Goal: Task Accomplishment & Management: Complete application form

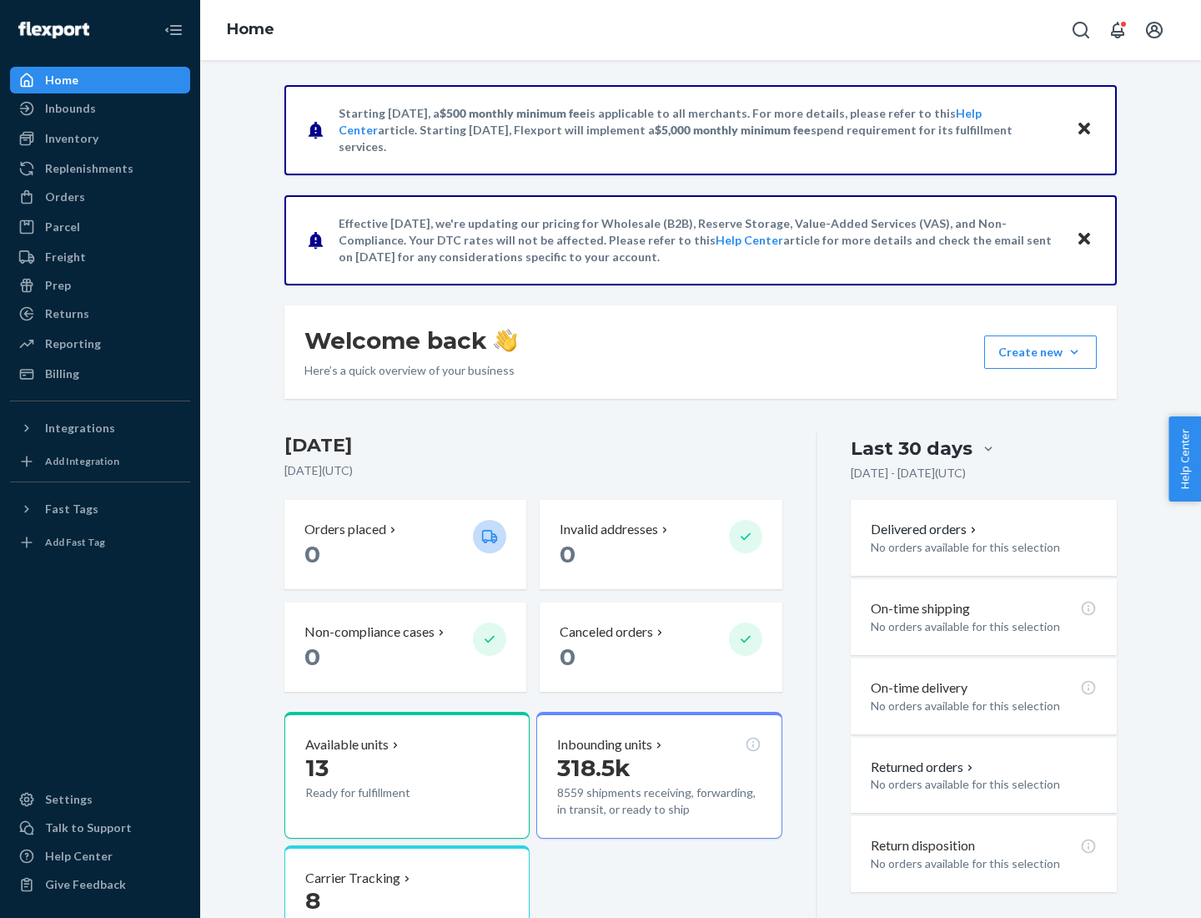
click at [1075, 352] on button "Create new Create new inbound Create new order Create new product" at bounding box center [1040, 351] width 113 height 33
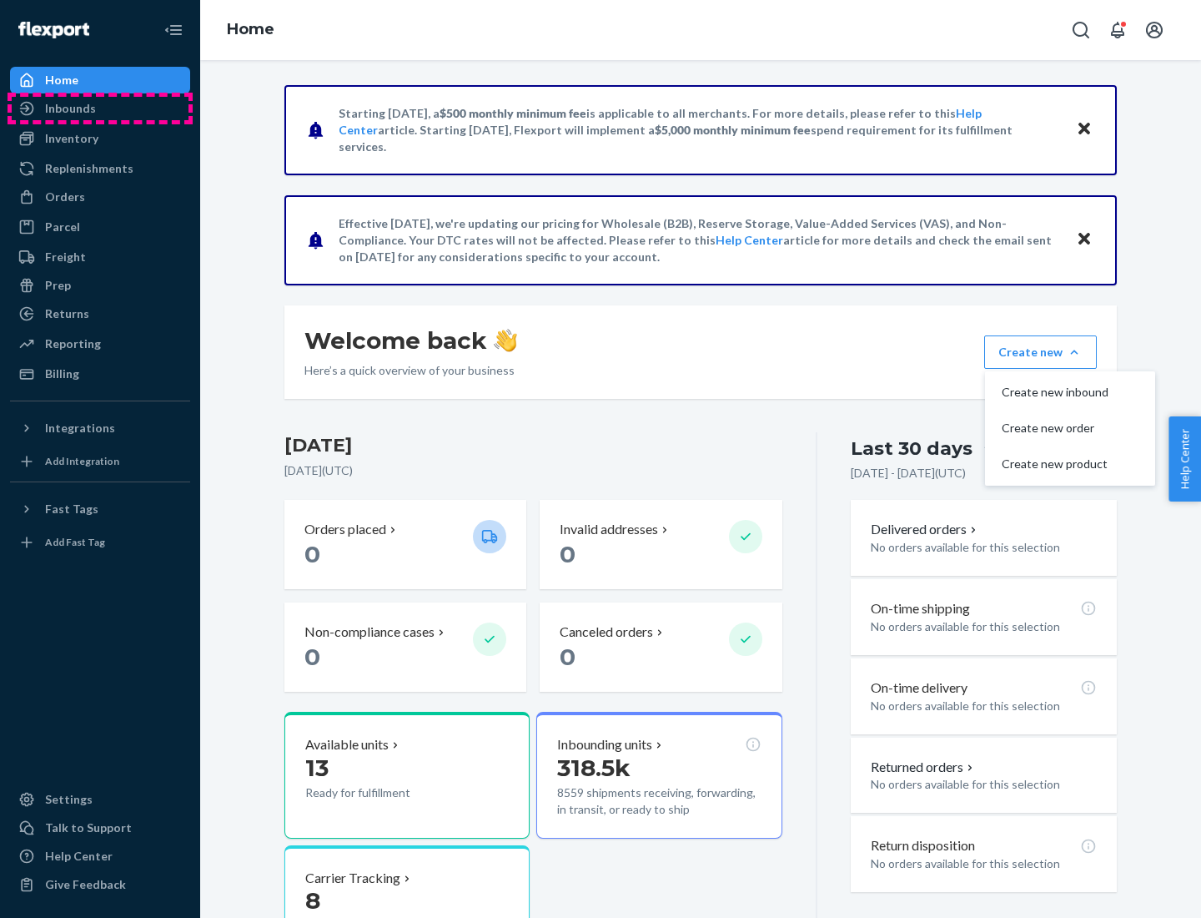
click at [100, 108] on div "Inbounds" at bounding box center [100, 108] width 177 height 23
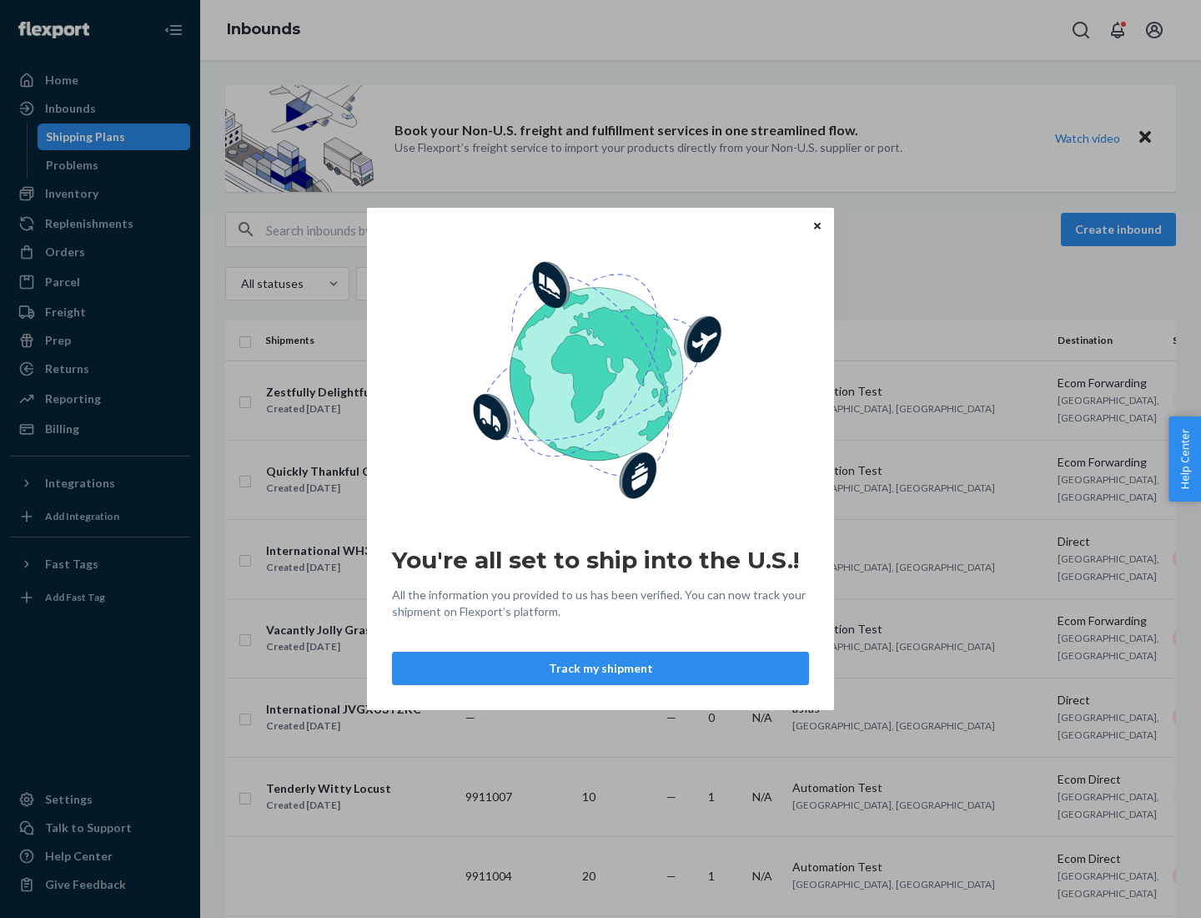
click at [601, 668] on button "Track my shipment" at bounding box center [600, 668] width 417 height 33
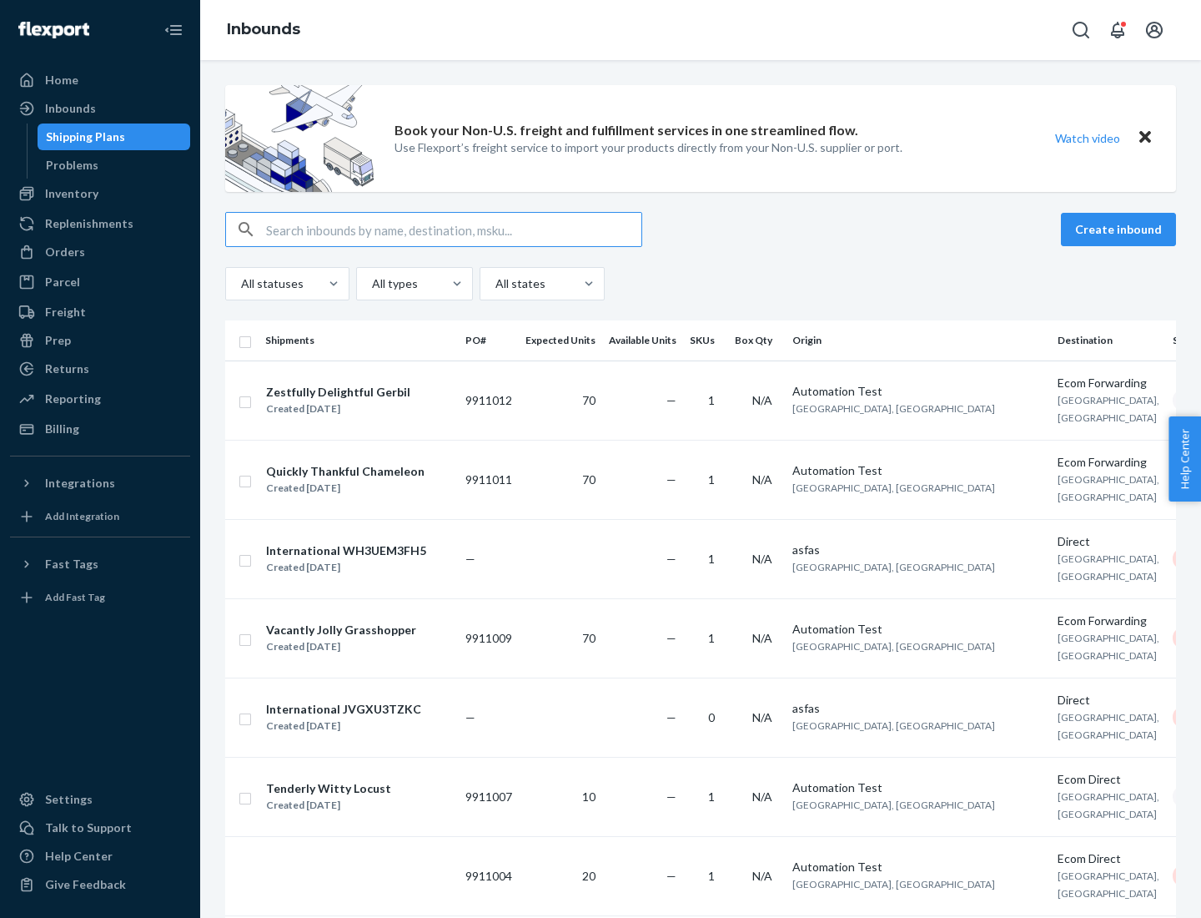
click at [1121, 229] on button "Create inbound" at bounding box center [1118, 229] width 115 height 33
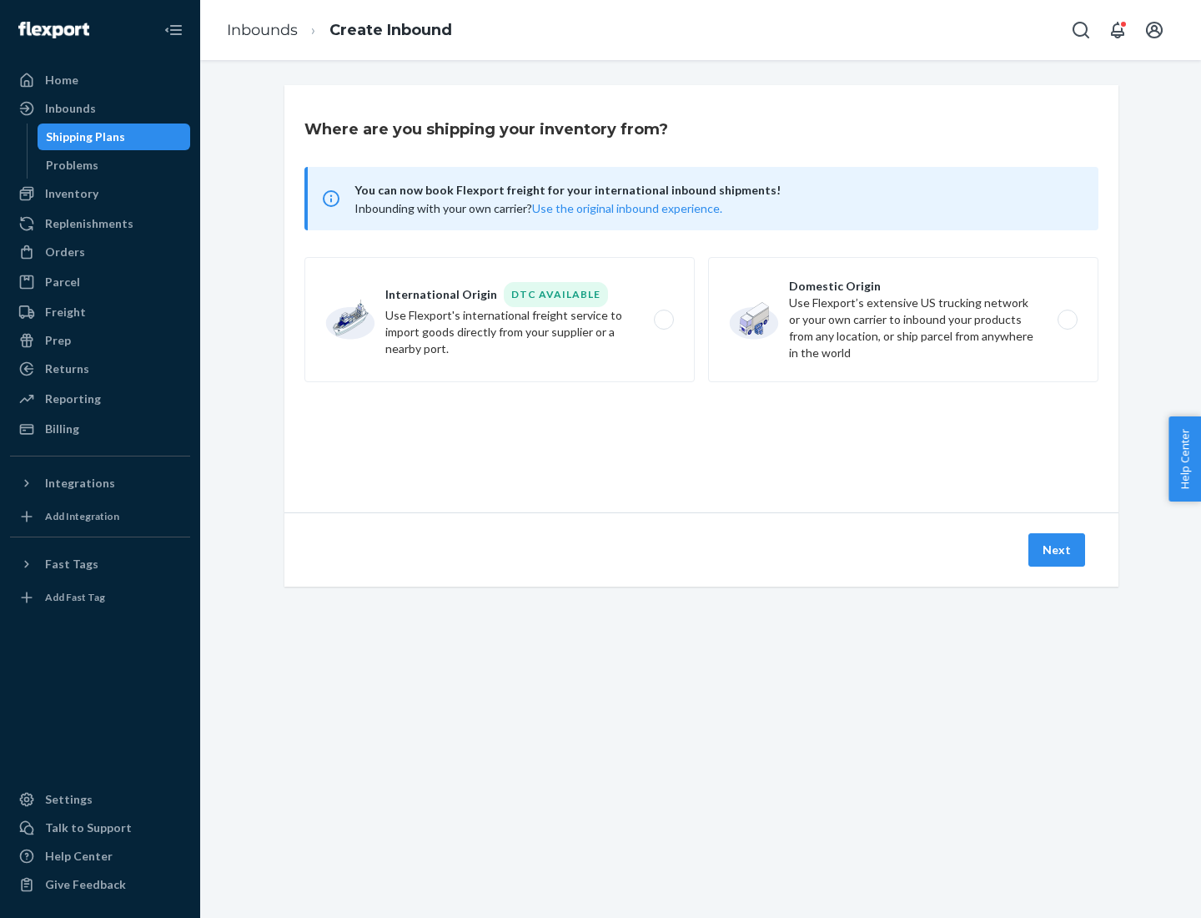
click at [500, 320] on label "International Origin DTC Available Use Flexport's international freight service…" at bounding box center [500, 319] width 390 height 125
click at [663, 320] on input "International Origin DTC Available Use Flexport's international freight service…" at bounding box center [668, 320] width 11 height 11
radio input "true"
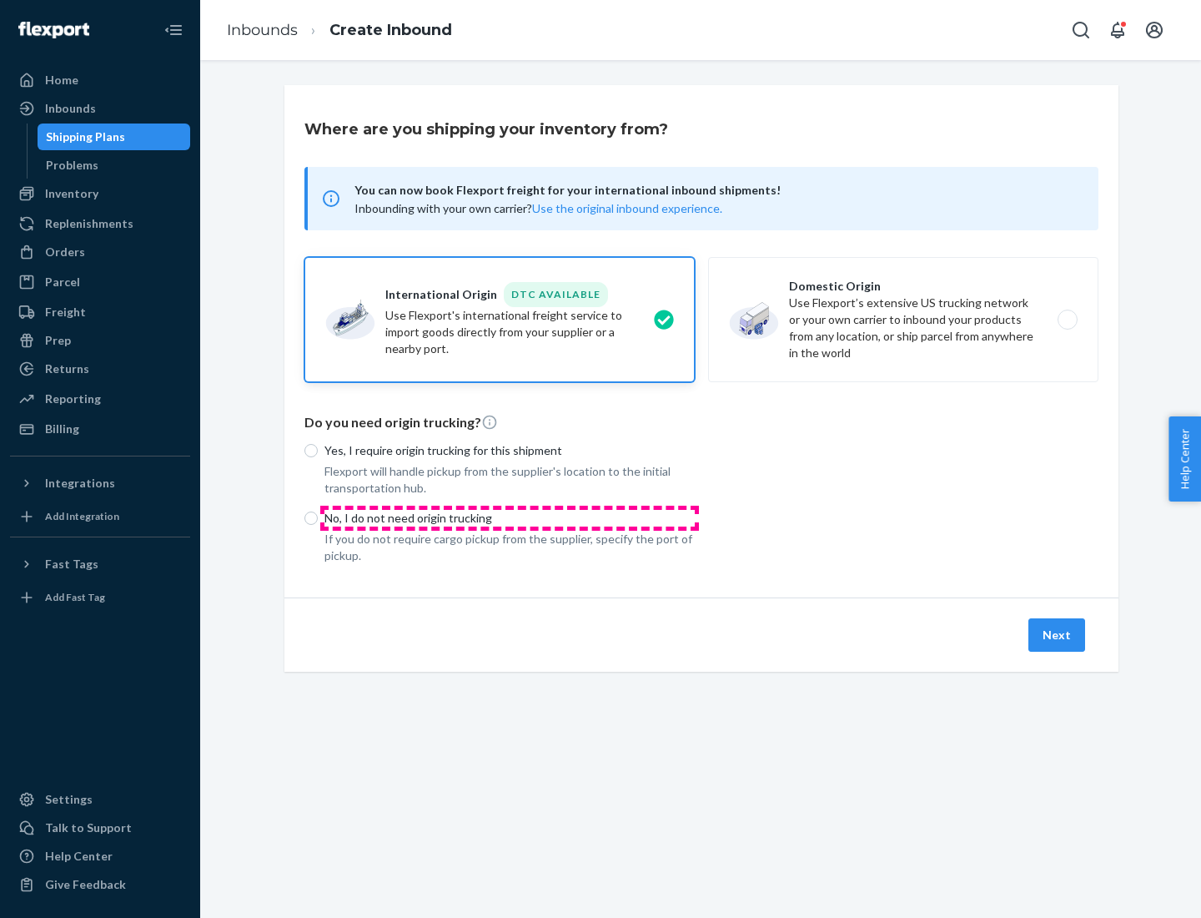
click at [510, 517] on p "No, I do not need origin trucking" at bounding box center [510, 518] width 370 height 17
click at [318, 517] on input "No, I do not need origin trucking" at bounding box center [311, 517] width 13 height 13
radio input "true"
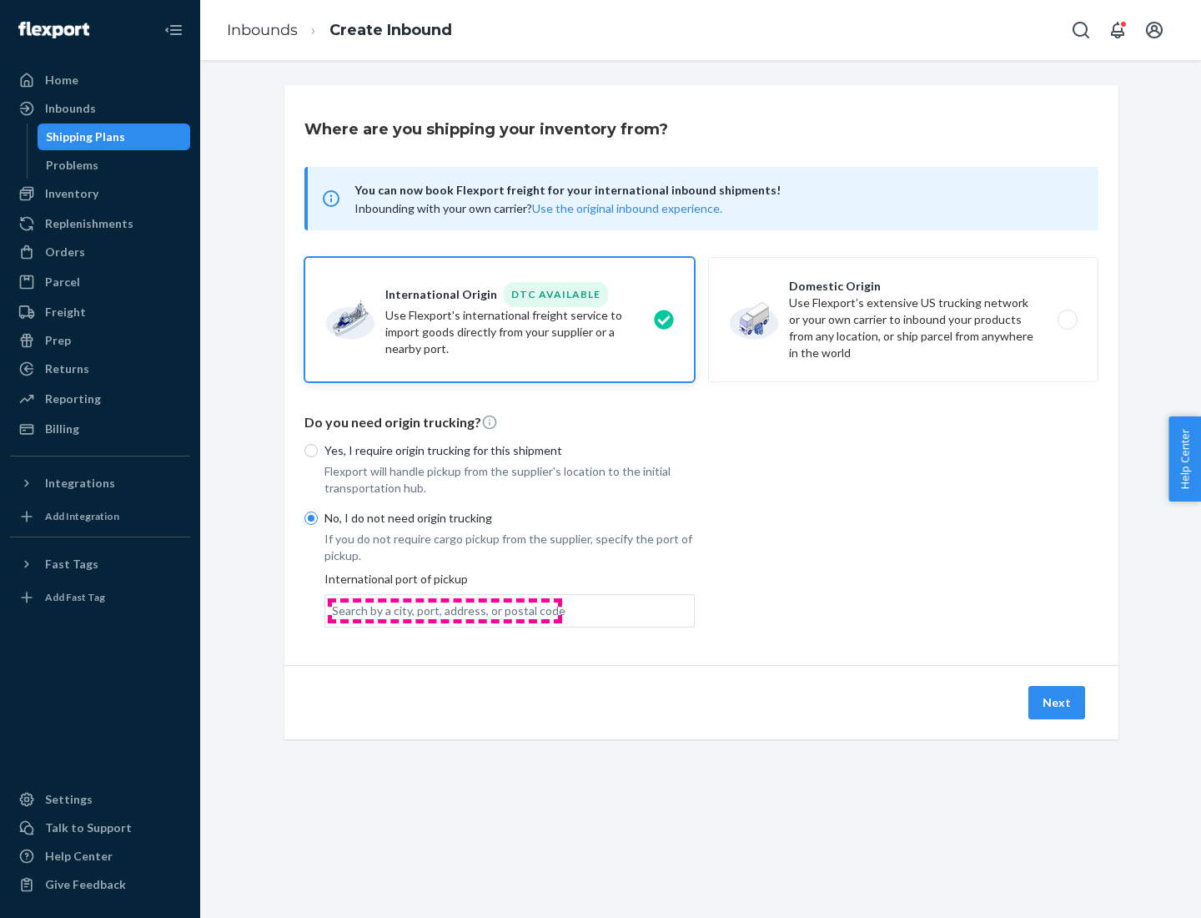
click at [445, 610] on div "Search by a city, port, address, or postal code" at bounding box center [449, 610] width 234 height 17
click at [334, 610] on input "Search by a city, port, address, or postal code" at bounding box center [333, 610] width 2 height 17
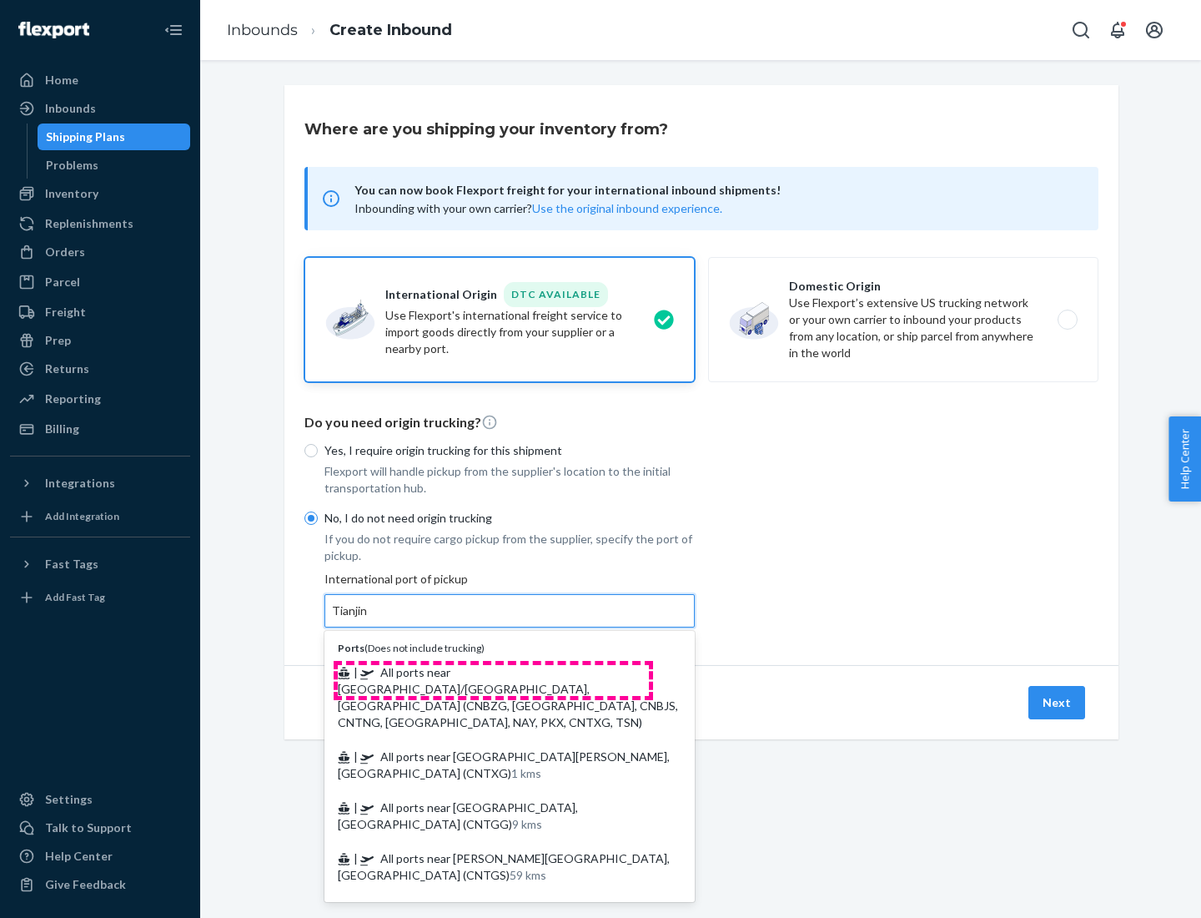
click at [493, 672] on span "| All ports near [GEOGRAPHIC_DATA]/[GEOGRAPHIC_DATA], [GEOGRAPHIC_DATA] (CNBZG,…" at bounding box center [508, 697] width 340 height 64
click at [369, 619] on input "Tianjin" at bounding box center [350, 610] width 37 height 17
type input "All ports near [GEOGRAPHIC_DATA]/[GEOGRAPHIC_DATA], [GEOGRAPHIC_DATA] (CNBZG, […"
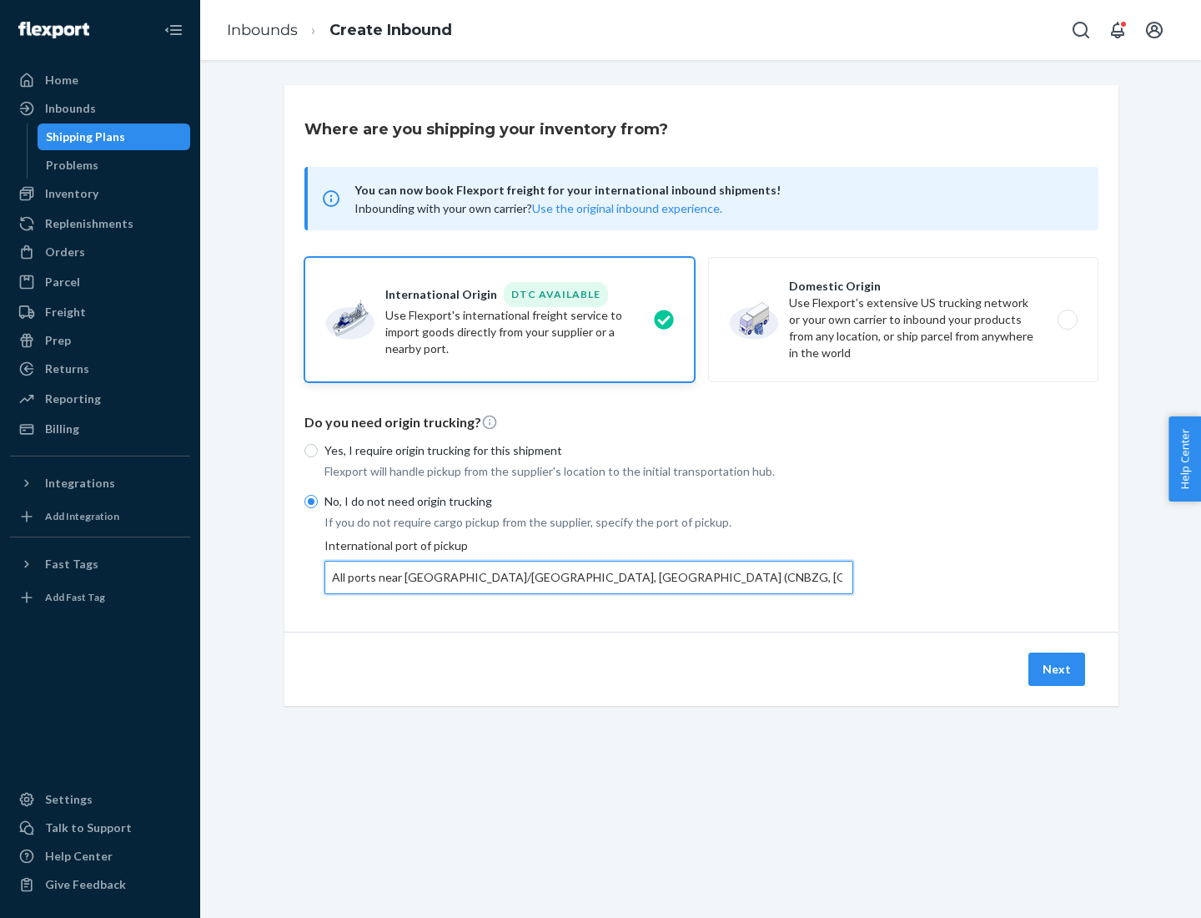
click at [1058, 668] on button "Next" at bounding box center [1057, 668] width 57 height 33
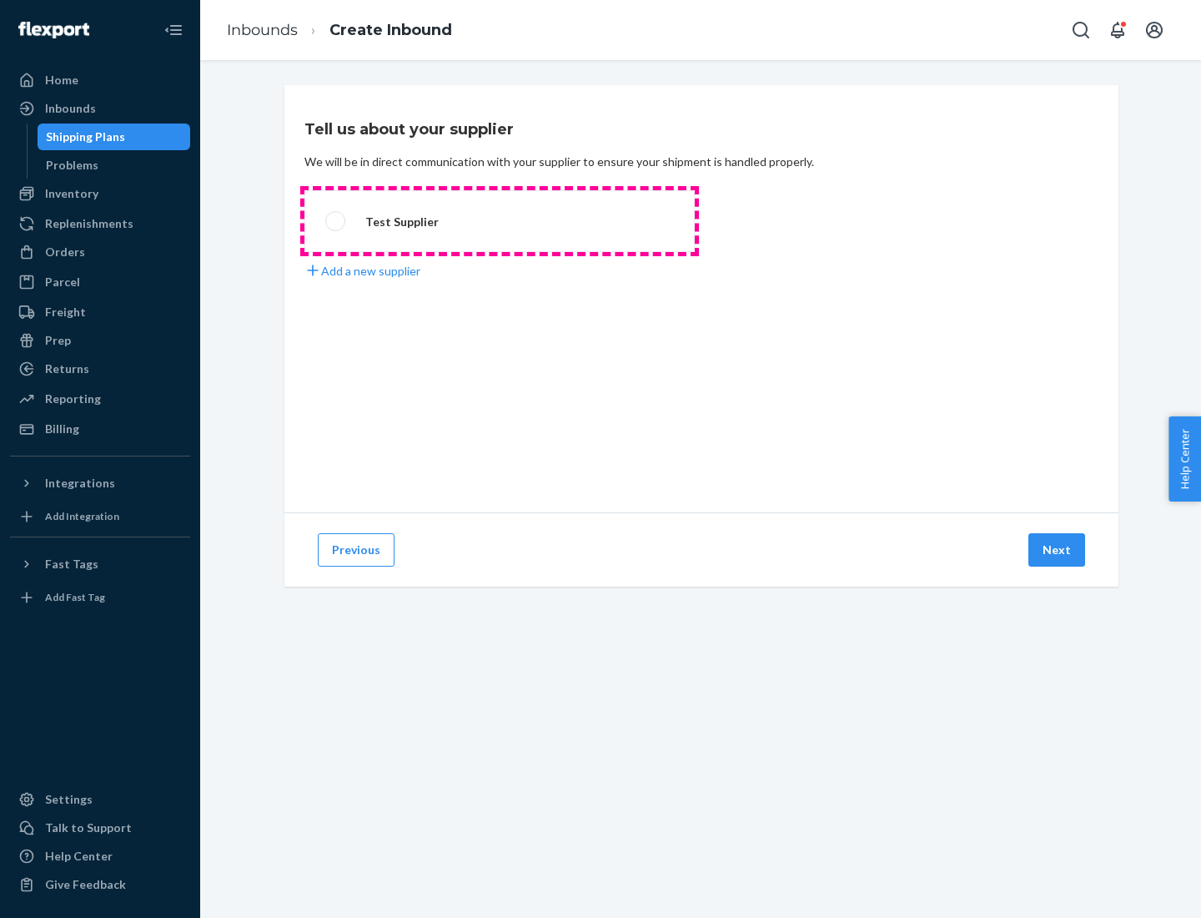
click at [500, 221] on label "Test Supplier" at bounding box center [500, 221] width 390 height 62
click at [336, 221] on input "Test Supplier" at bounding box center [330, 221] width 11 height 11
radio input "true"
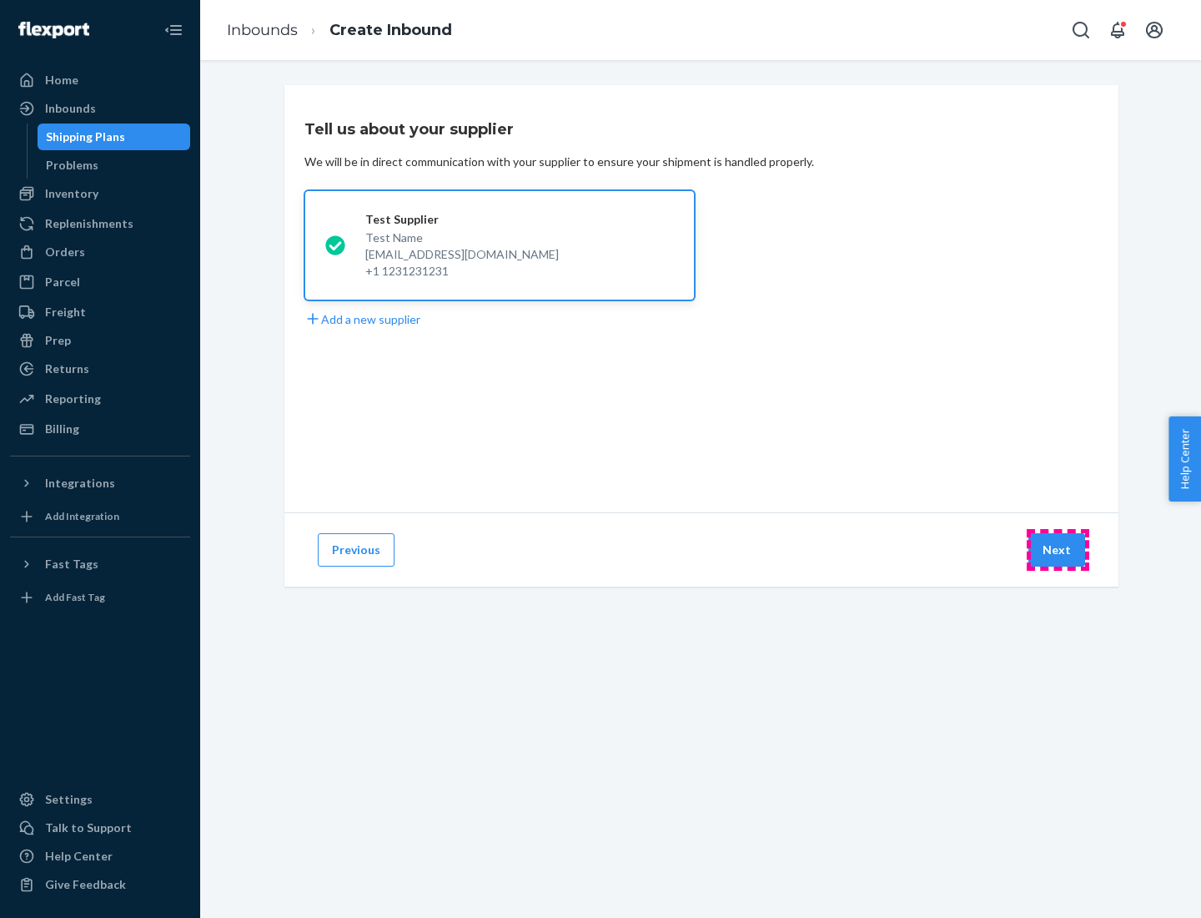
click at [1058, 550] on button "Next" at bounding box center [1057, 549] width 57 height 33
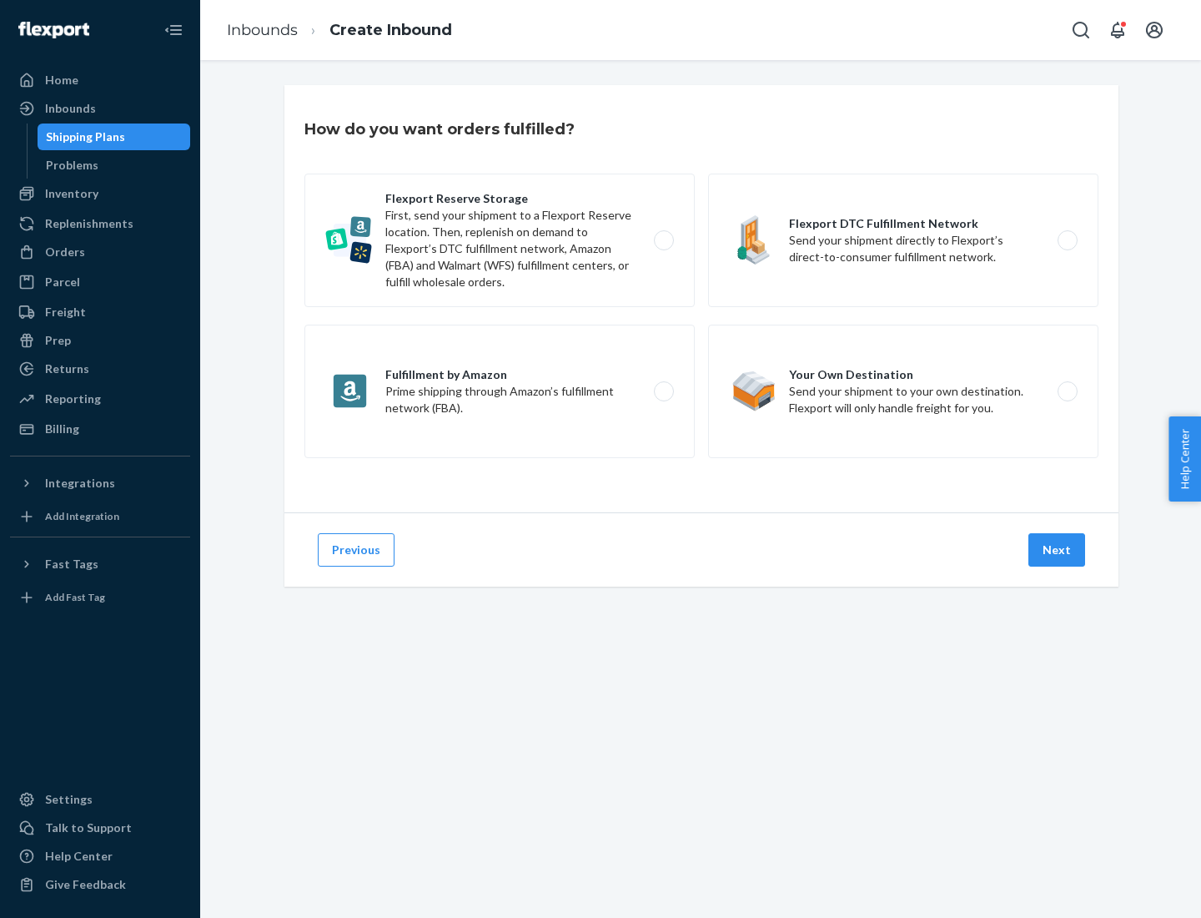
click at [500, 240] on label "Flexport Reserve Storage First, send your shipment to a Flexport Reserve locati…" at bounding box center [500, 240] width 390 height 133
click at [663, 240] on input "Flexport Reserve Storage First, send your shipment to a Flexport Reserve locati…" at bounding box center [668, 240] width 11 height 11
radio input "true"
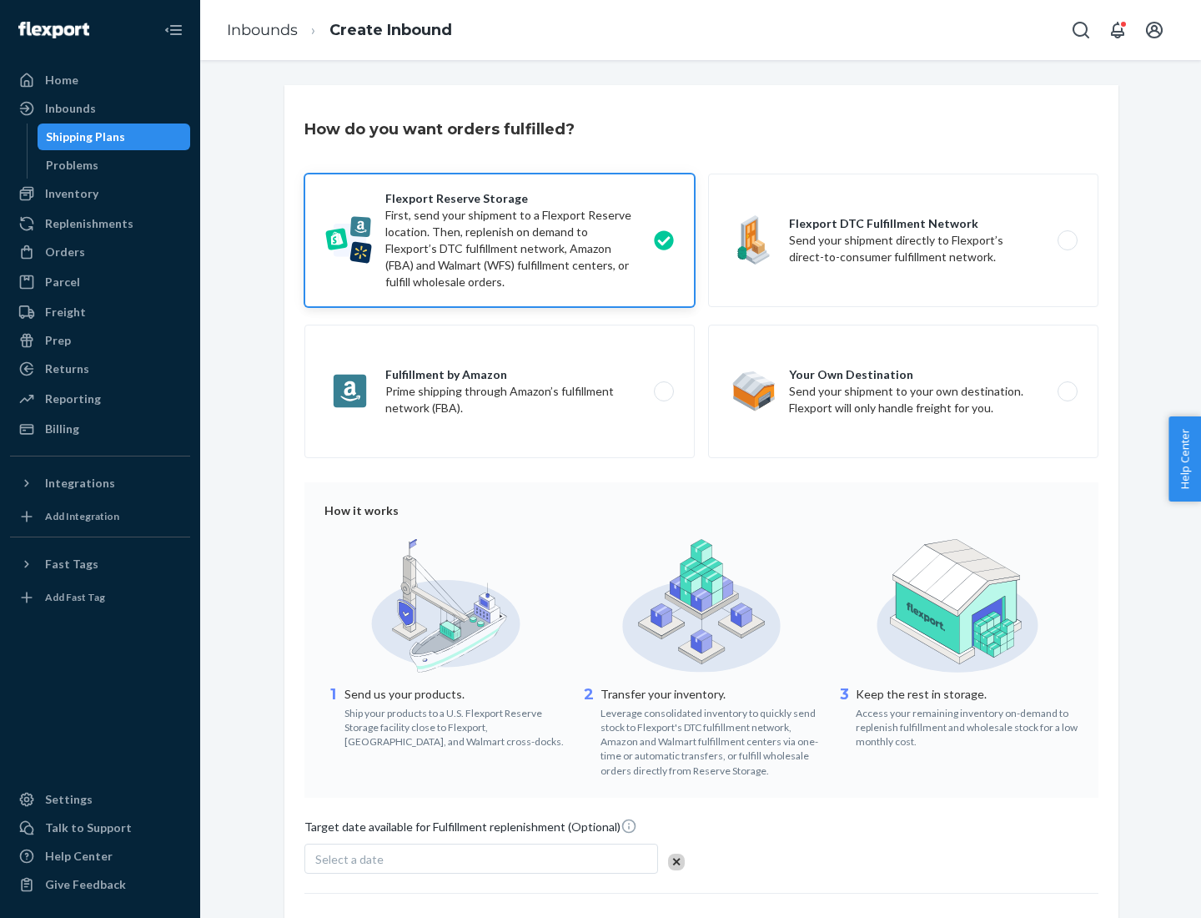
scroll to position [137, 0]
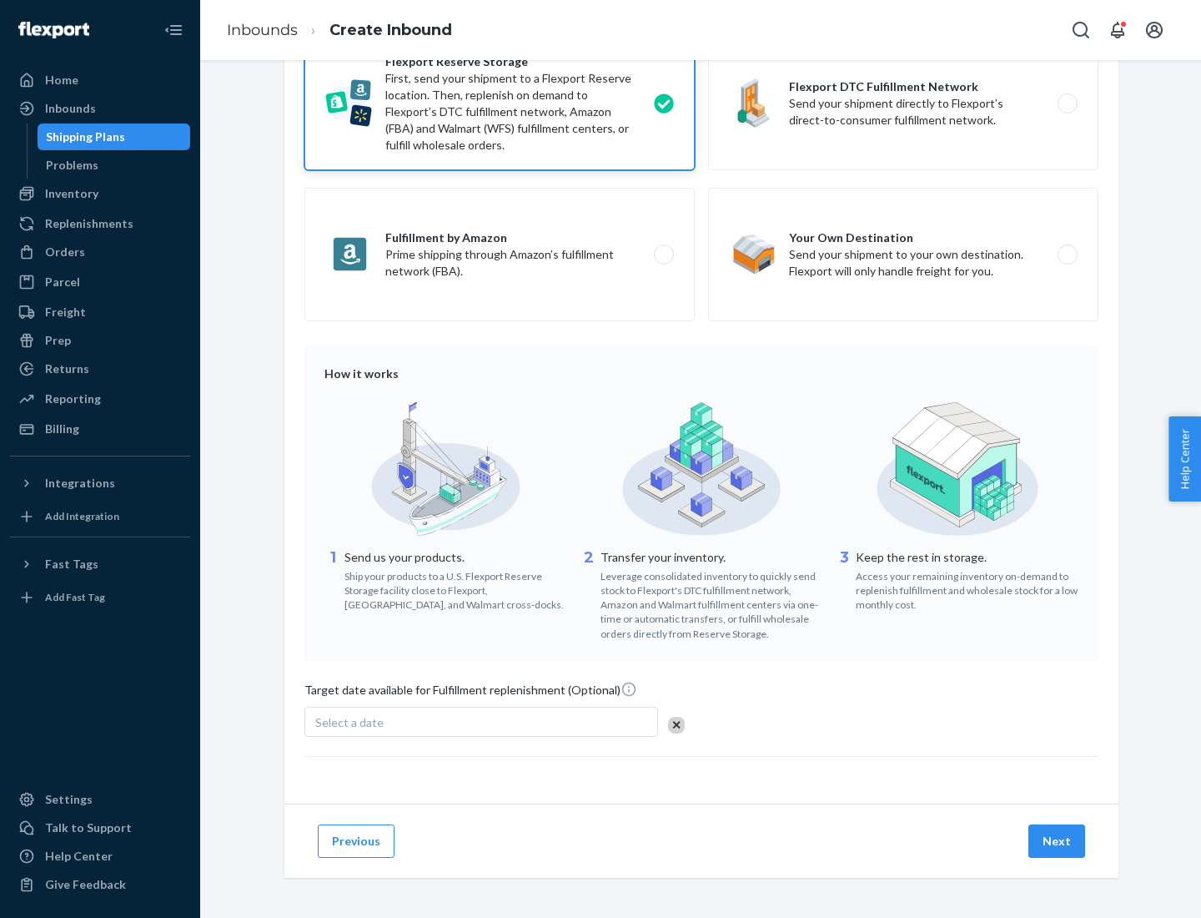
click at [1058, 840] on button "Next" at bounding box center [1057, 840] width 57 height 33
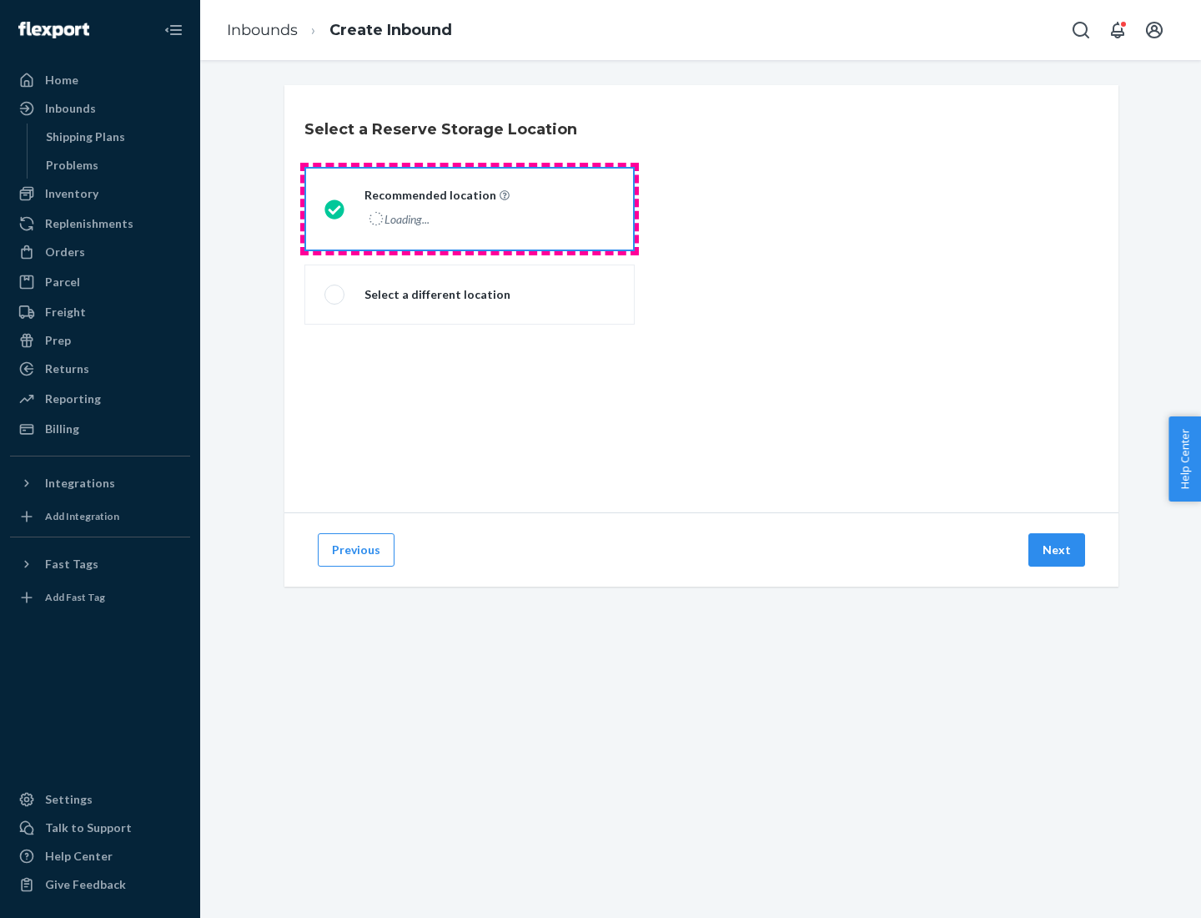
click at [470, 209] on div "Loading..." at bounding box center [436, 219] width 142 height 24
click at [335, 209] on input "Recommended location Loading..." at bounding box center [330, 209] width 11 height 11
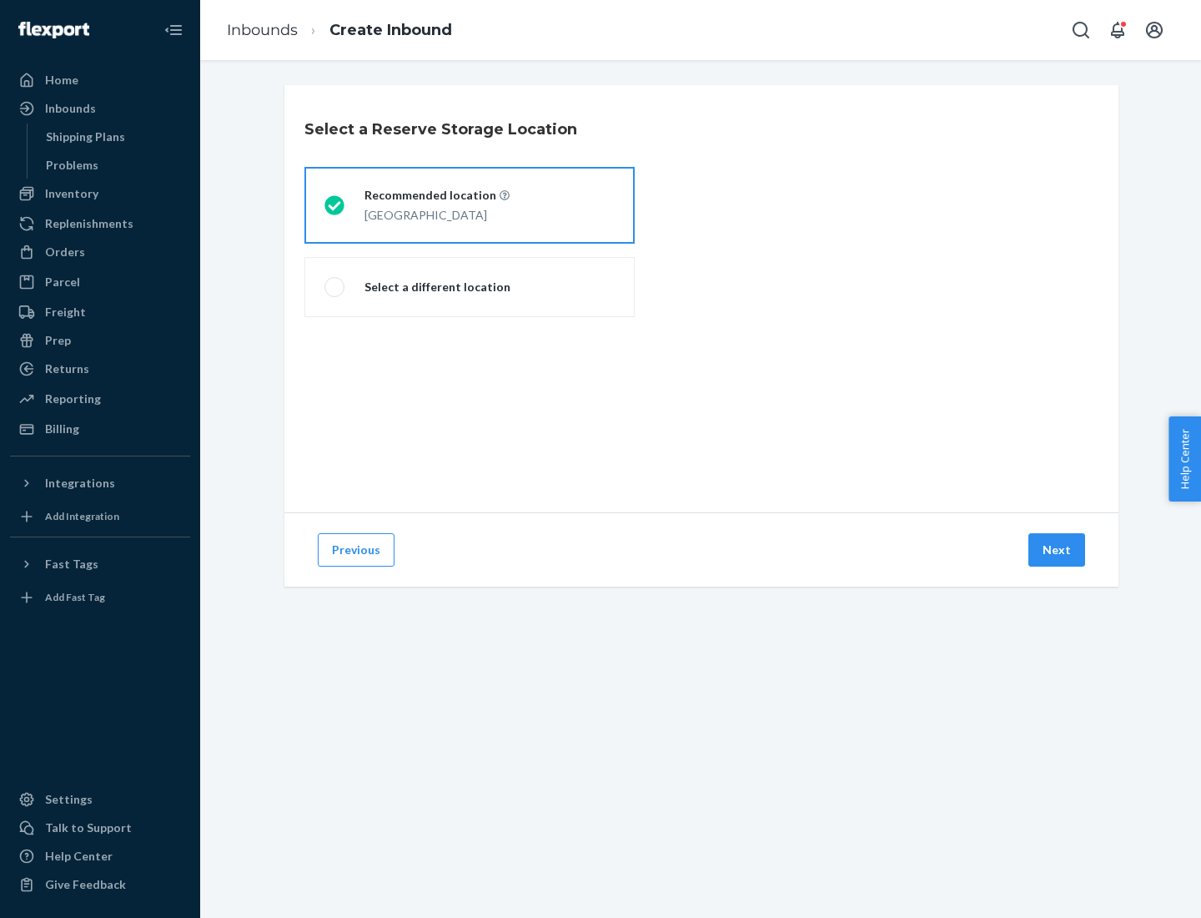
click at [1058, 550] on button "Next" at bounding box center [1057, 549] width 57 height 33
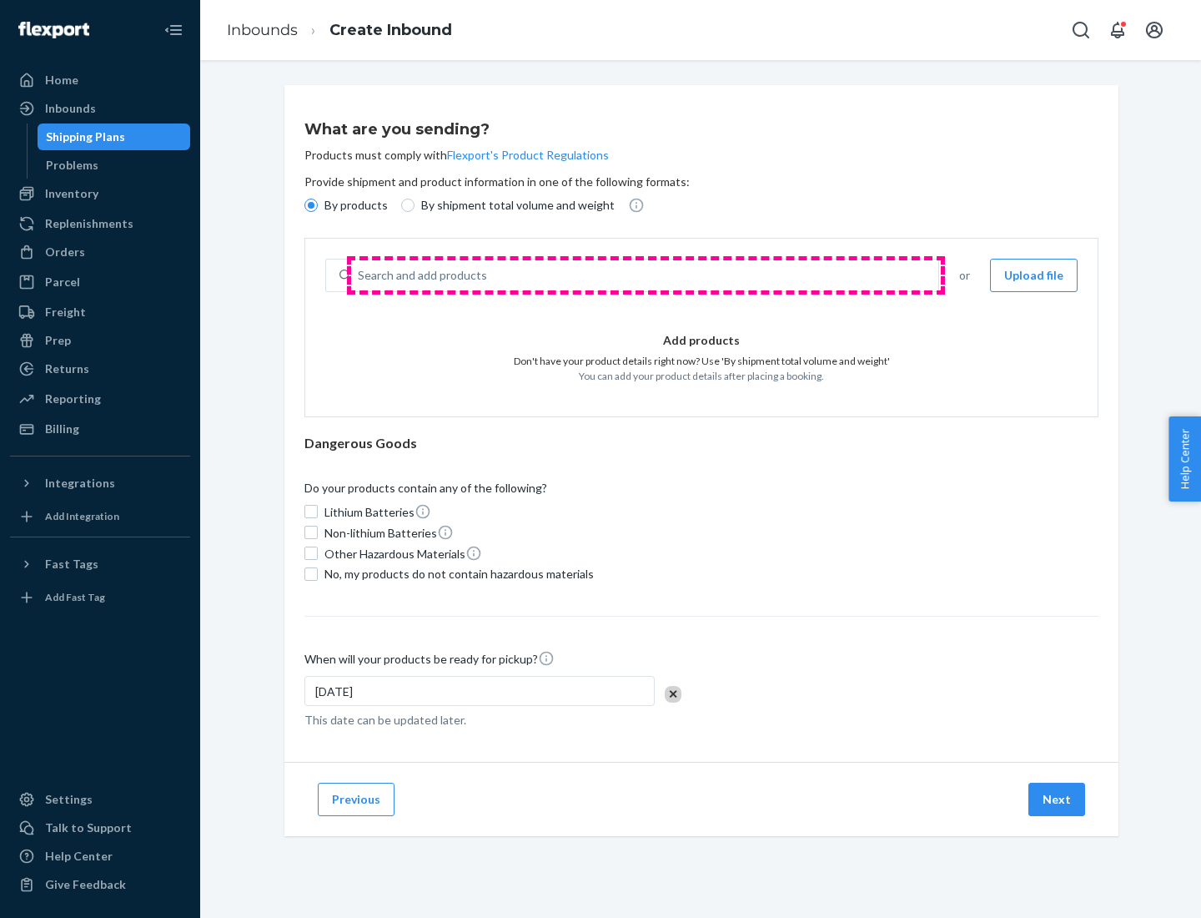
click at [646, 275] on div "Search and add products" at bounding box center [644, 275] width 587 height 30
click at [360, 275] on input "Search and add products" at bounding box center [359, 275] width 2 height 17
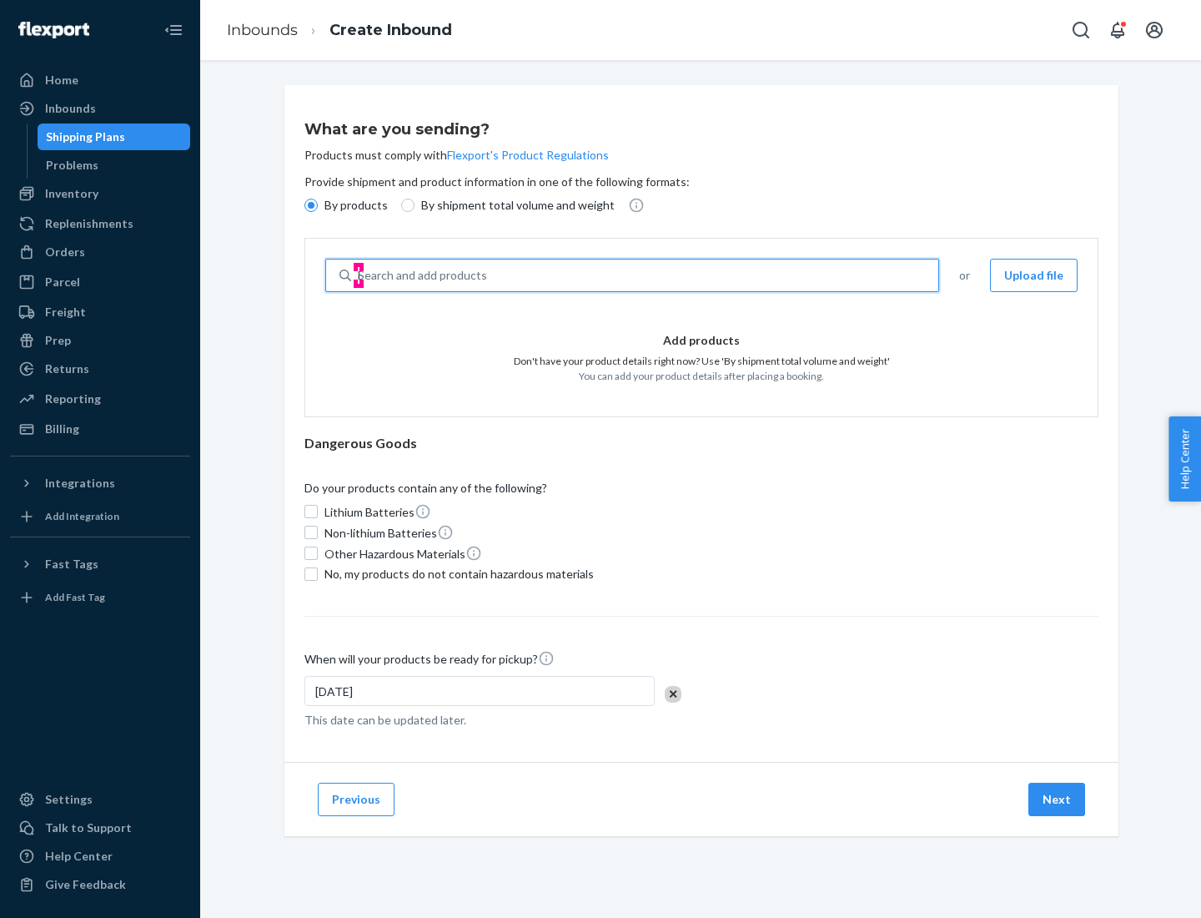
type input "basic"
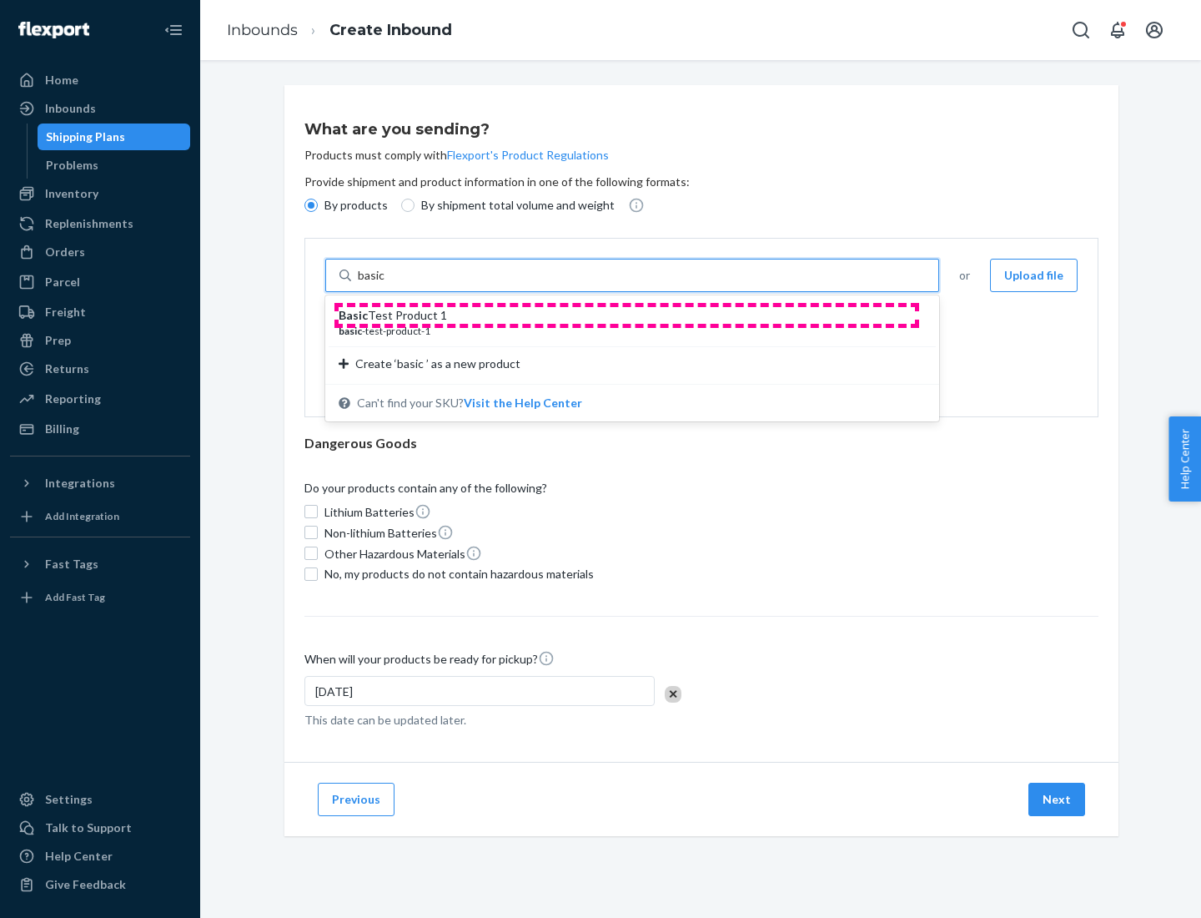
click at [627, 315] on div "Basic Test Product 1" at bounding box center [626, 315] width 574 height 17
click at [388, 284] on input "basic" at bounding box center [373, 275] width 30 height 17
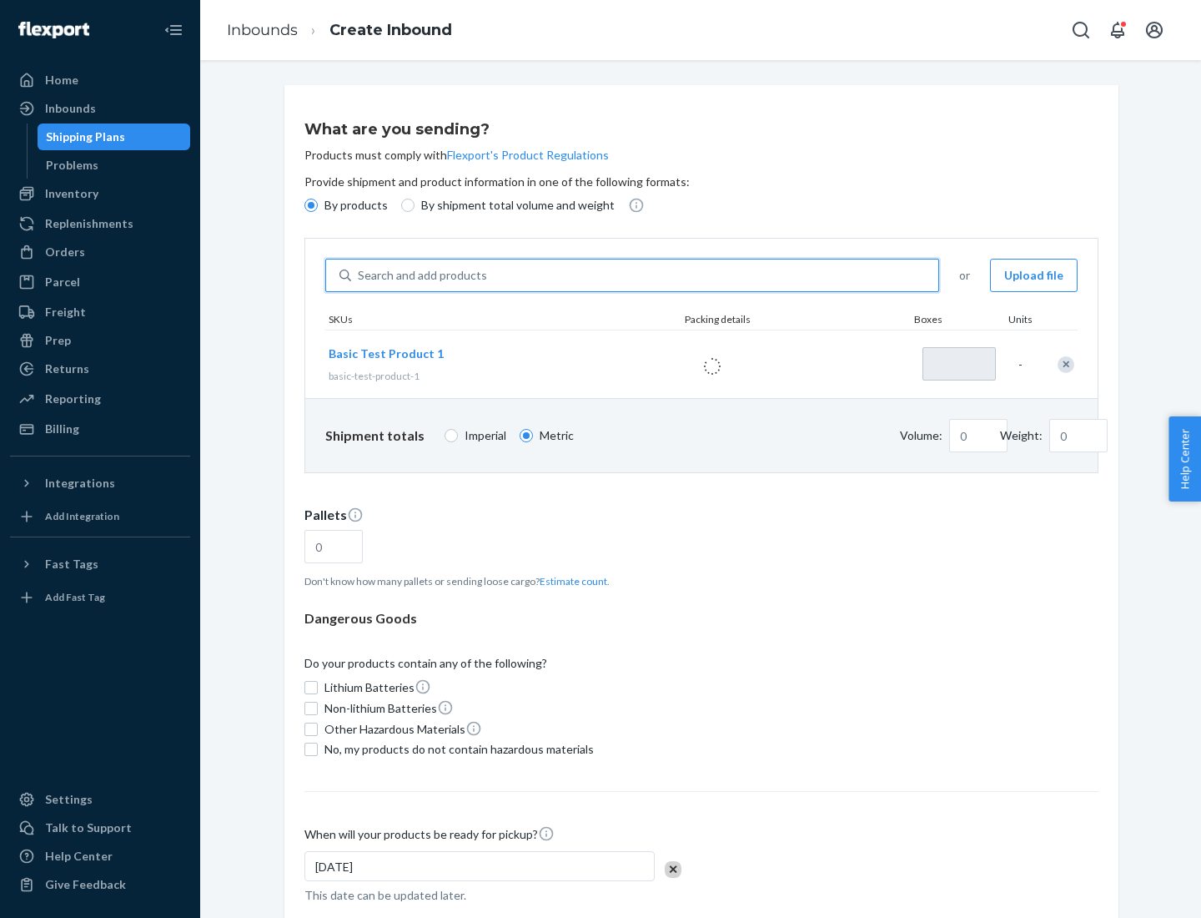
type input "1"
type input "1.09"
type input "3.27"
type input "3"
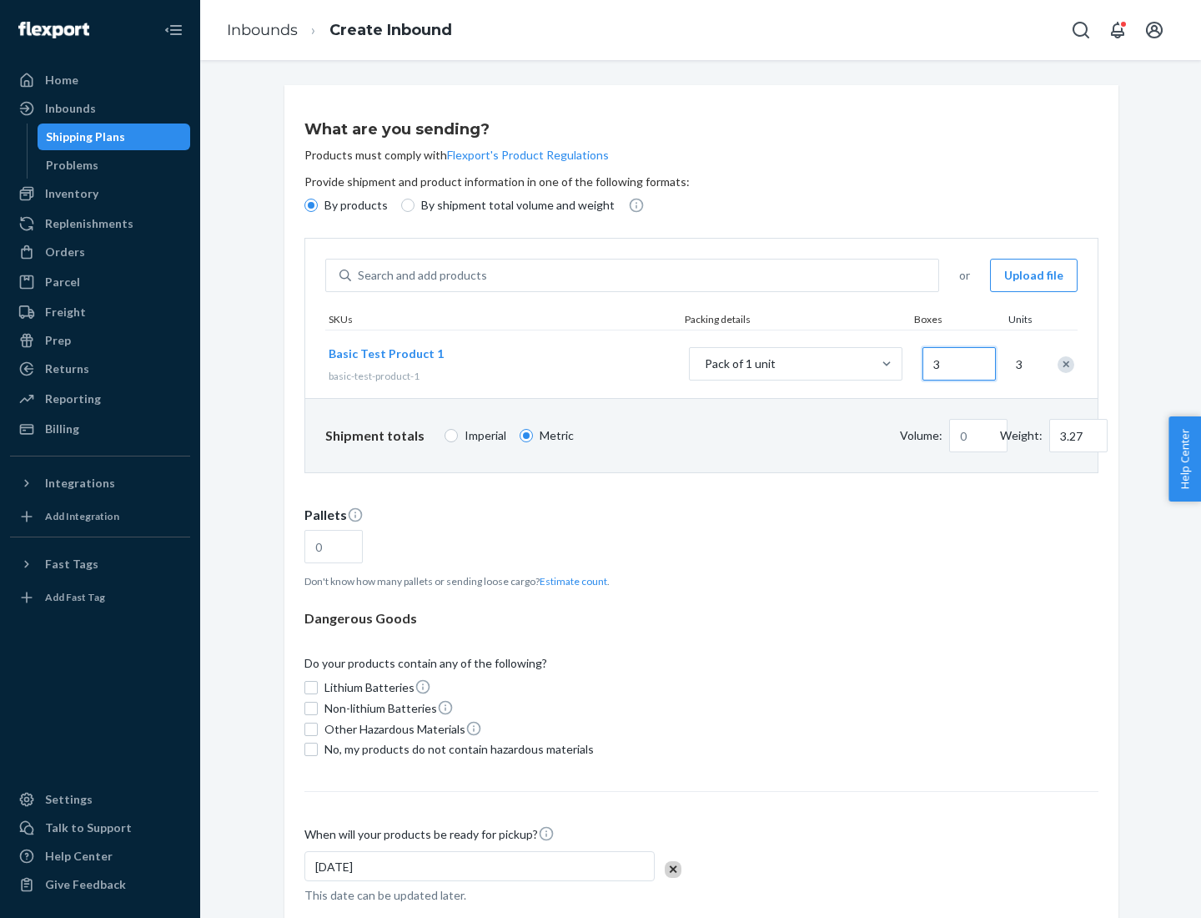
type input "0.01"
type input "32.66"
type input "30"
type input "0.07"
type input "326.59"
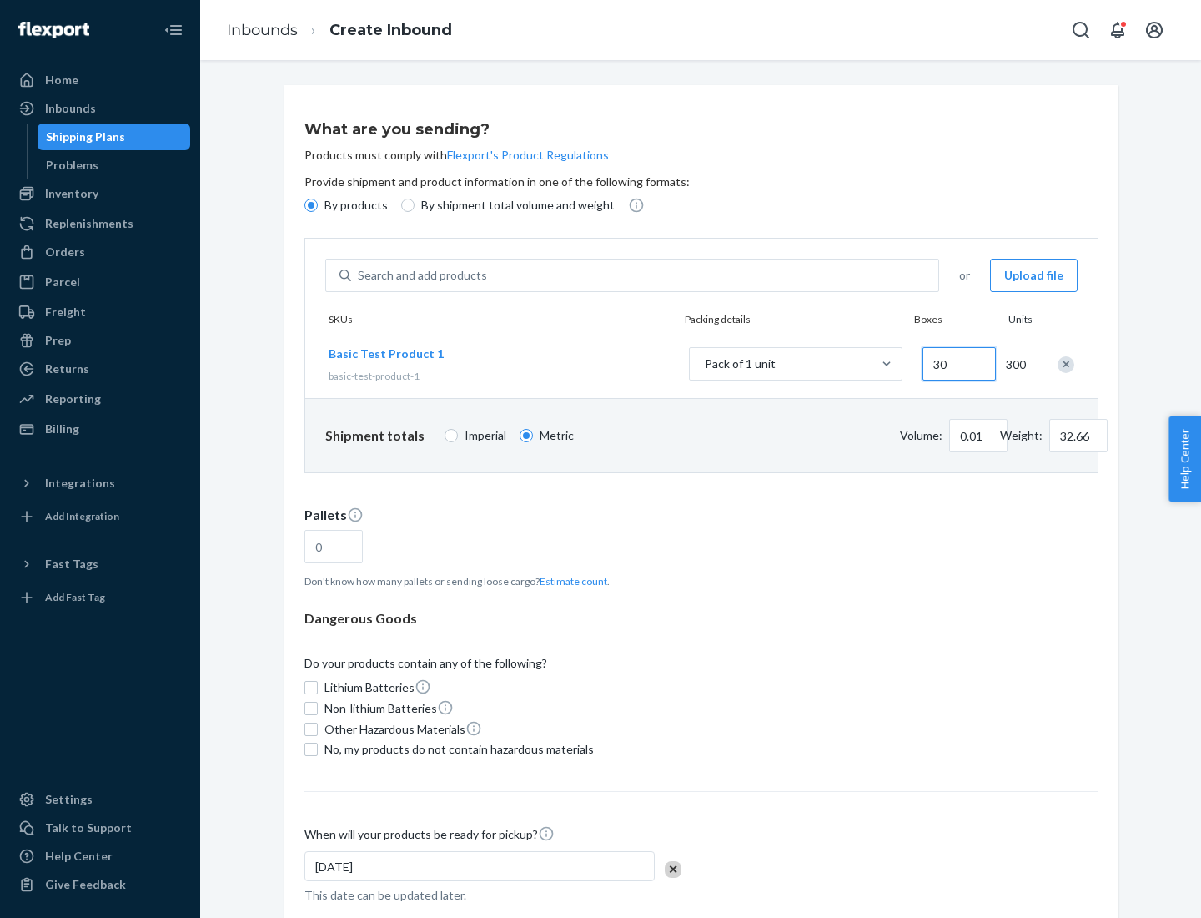
type input "300"
type input "0.68"
type input "3265.86"
type input "3000"
type input "1.09"
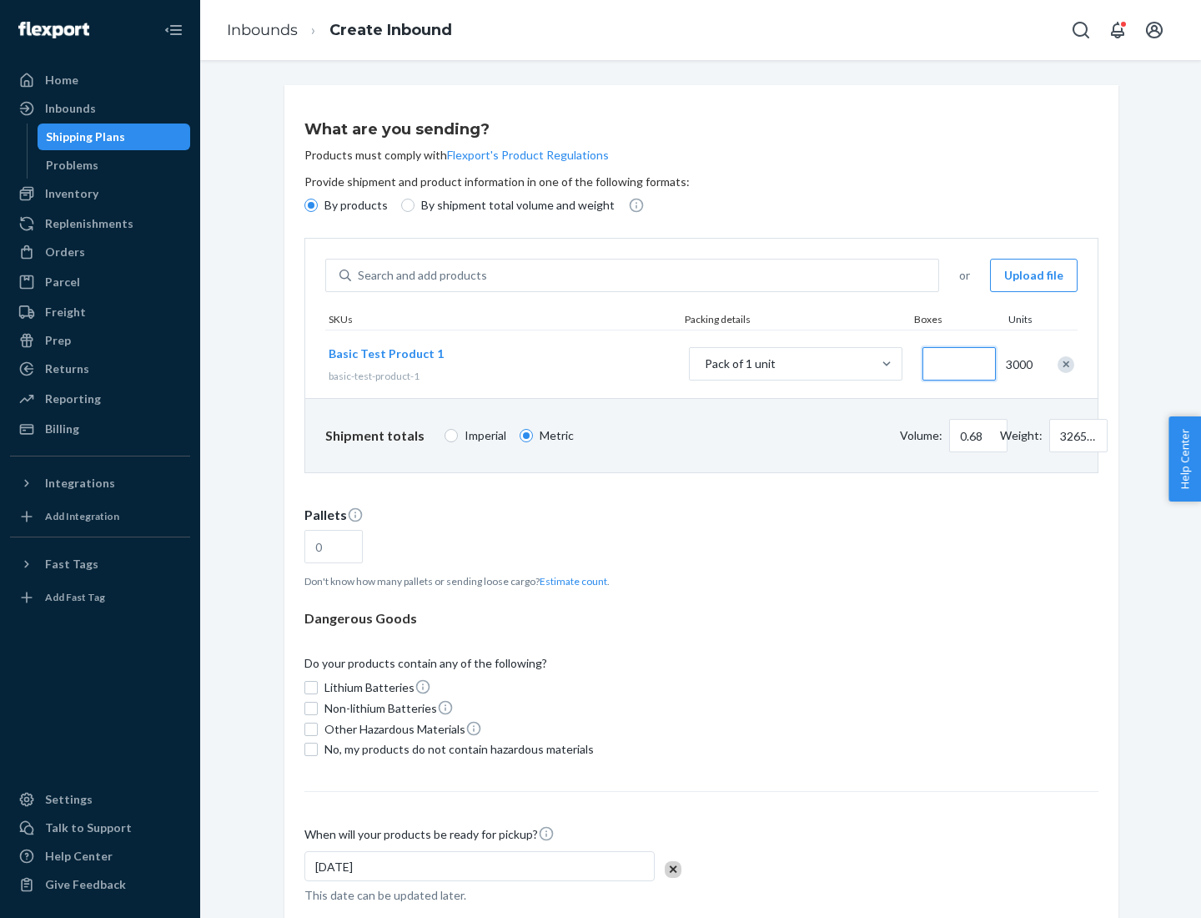
type input "1"
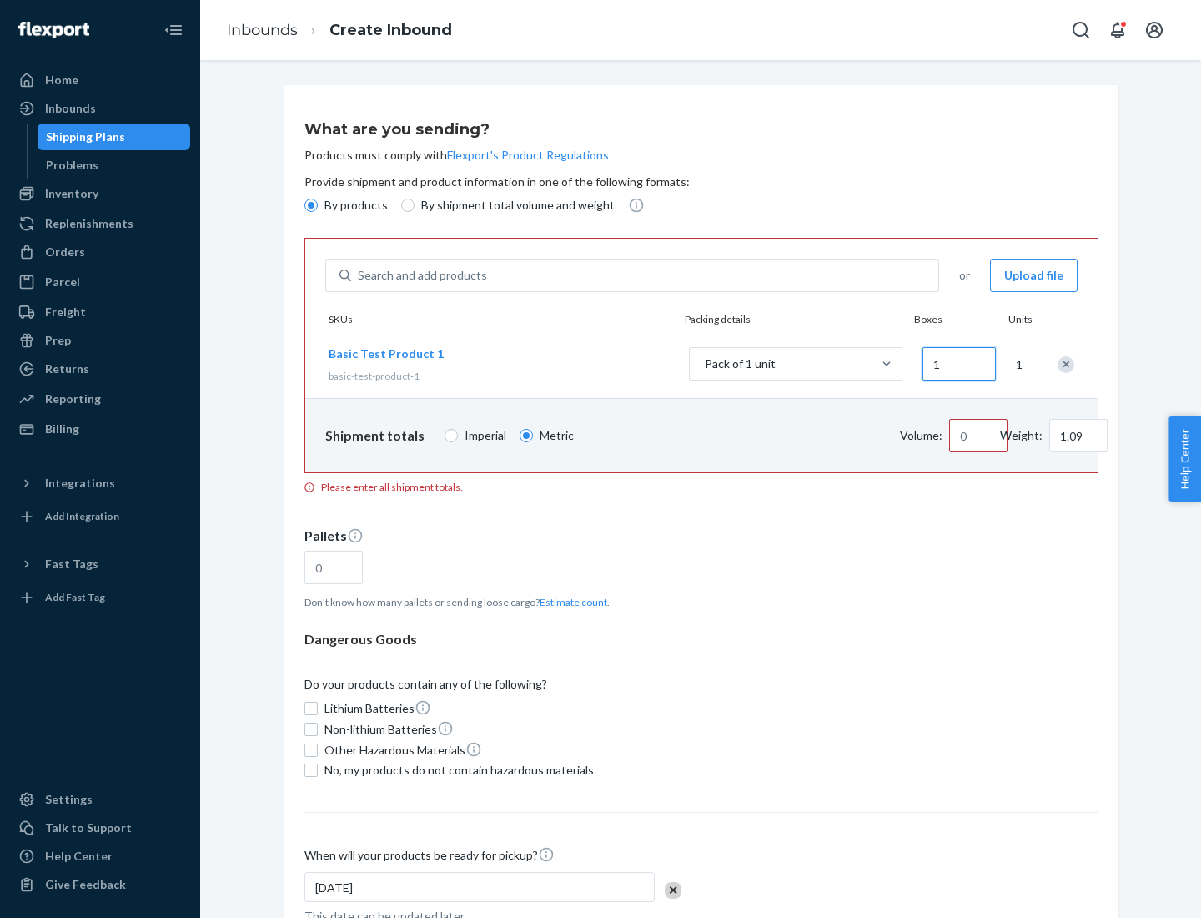
type input "10.89"
type input "10"
type input "0.02"
type input "108.86"
type input "100"
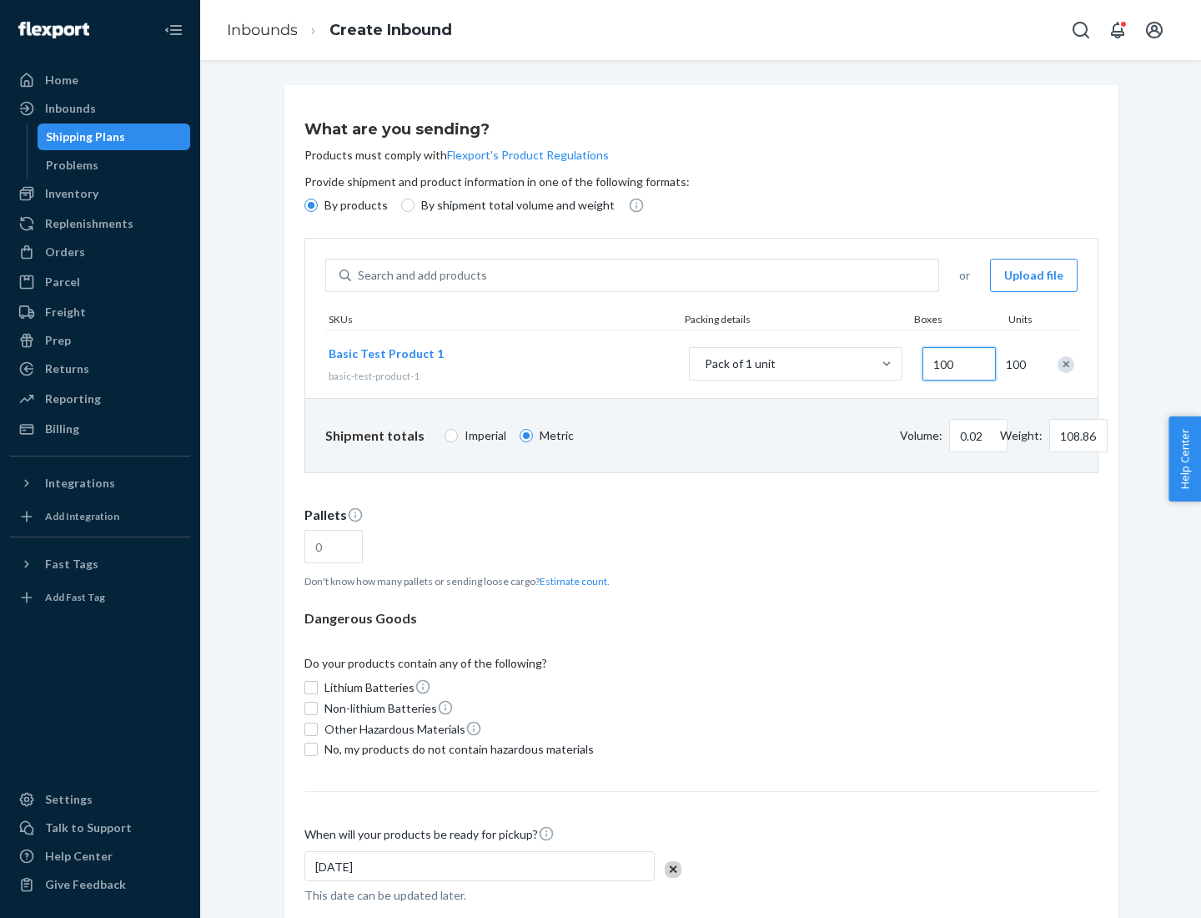
type input "0.23"
type input "1088.62"
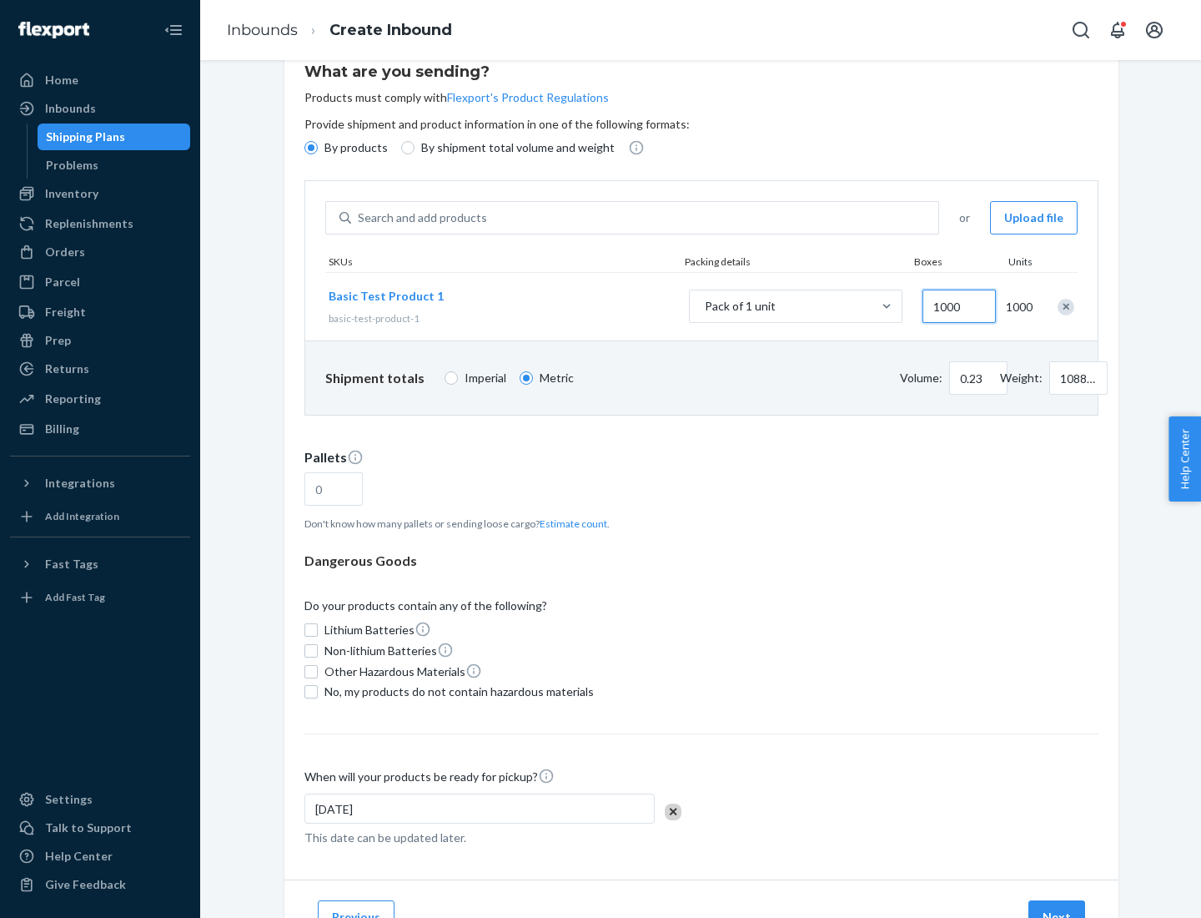
type input "1000"
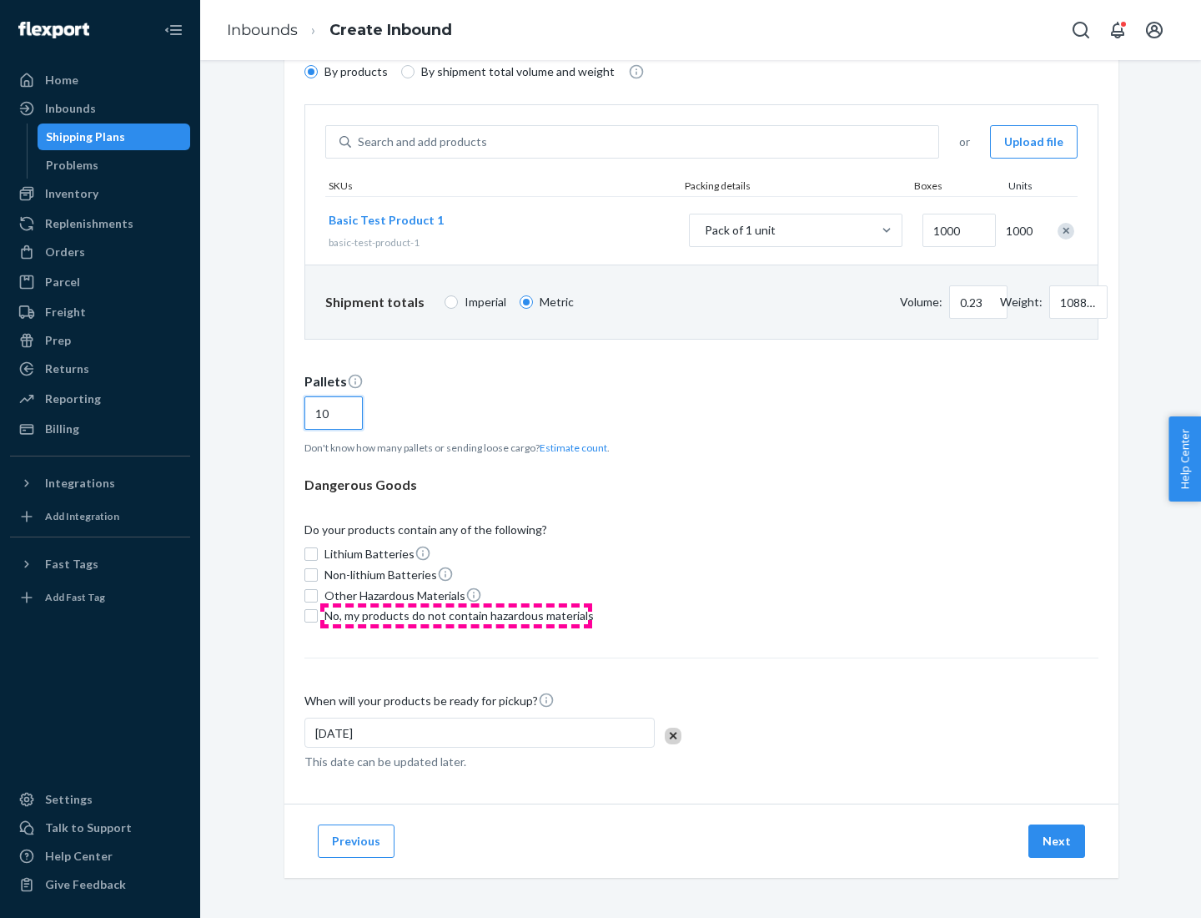
type input "10"
click at [456, 616] on span "No, my products do not contain hazardous materials" at bounding box center [459, 615] width 269 height 17
click at [318, 616] on input "No, my products do not contain hazardous materials" at bounding box center [311, 615] width 13 height 13
checkbox input "true"
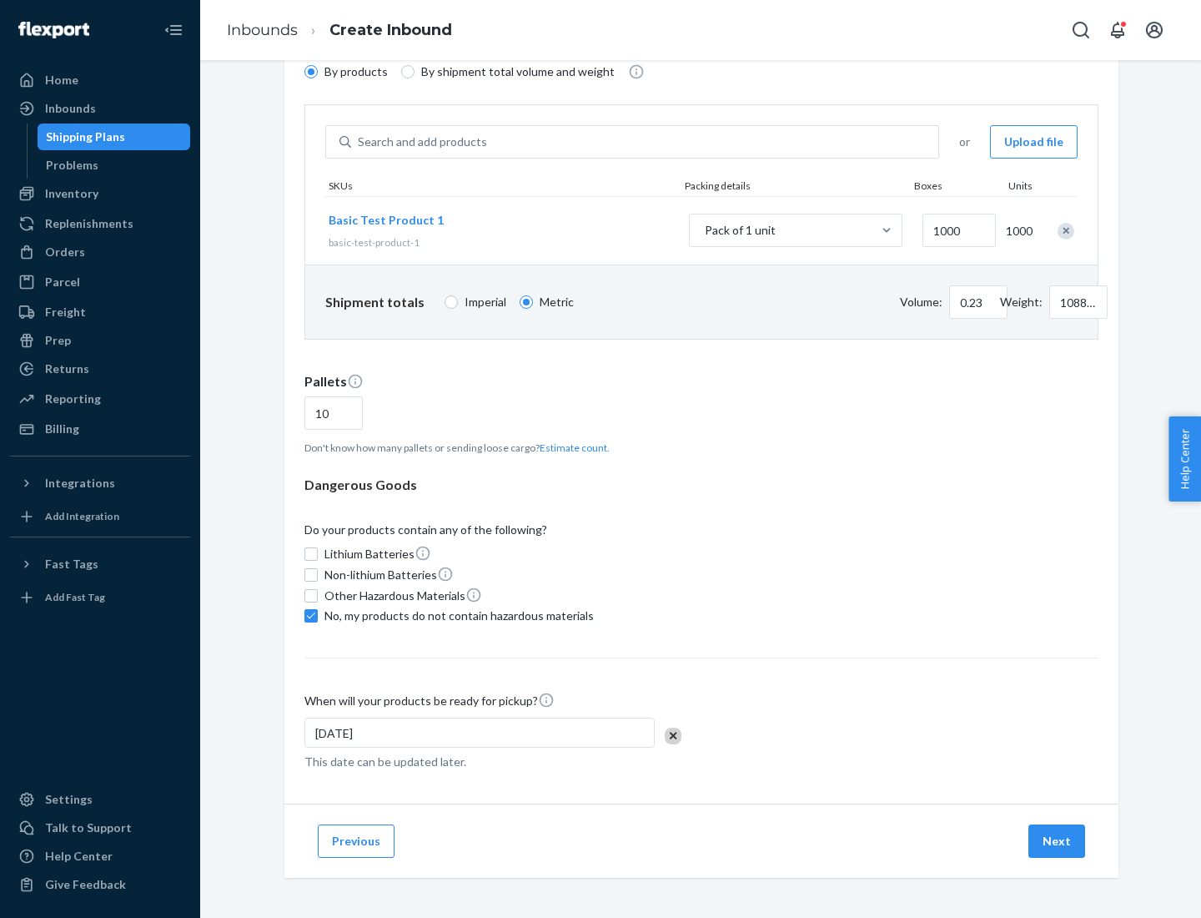
click at [1058, 841] on button "Next" at bounding box center [1057, 840] width 57 height 33
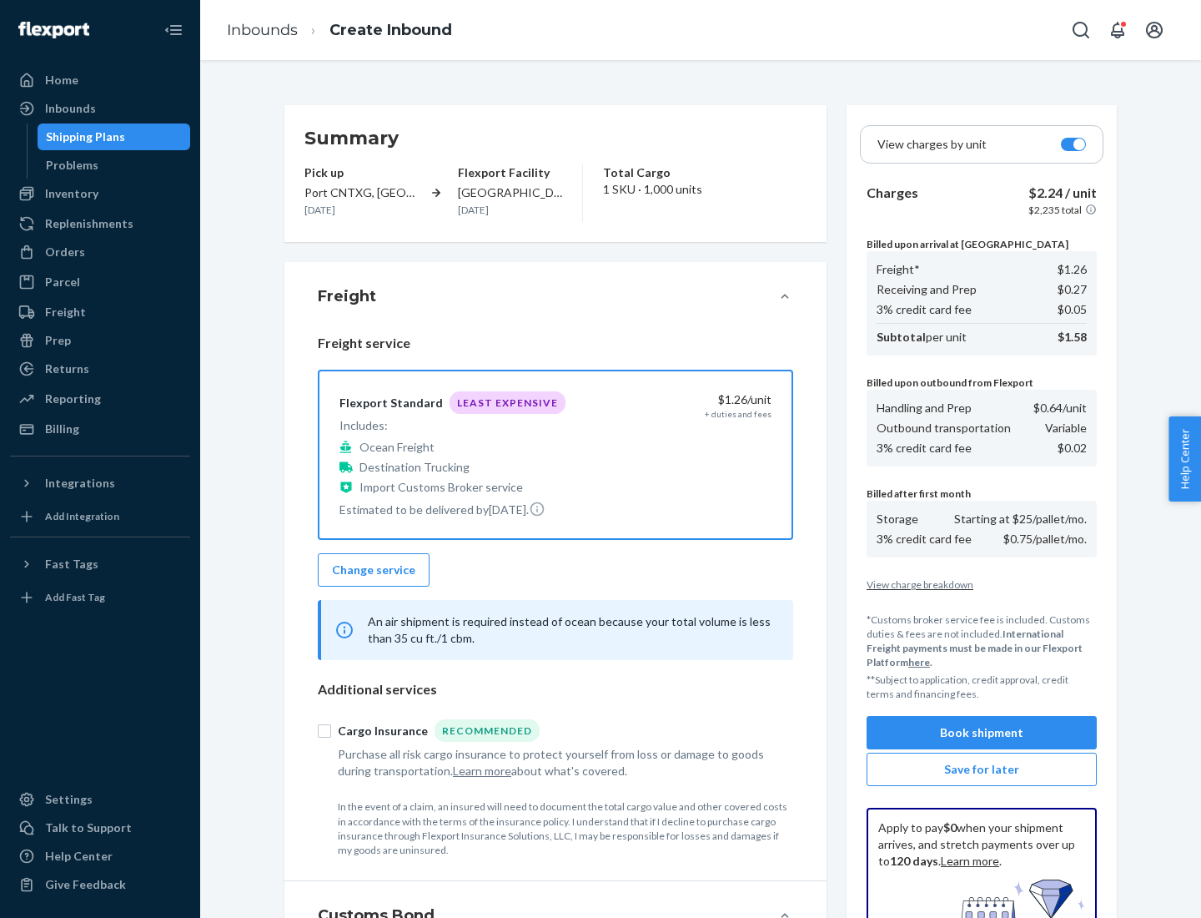
scroll to position [244, 0]
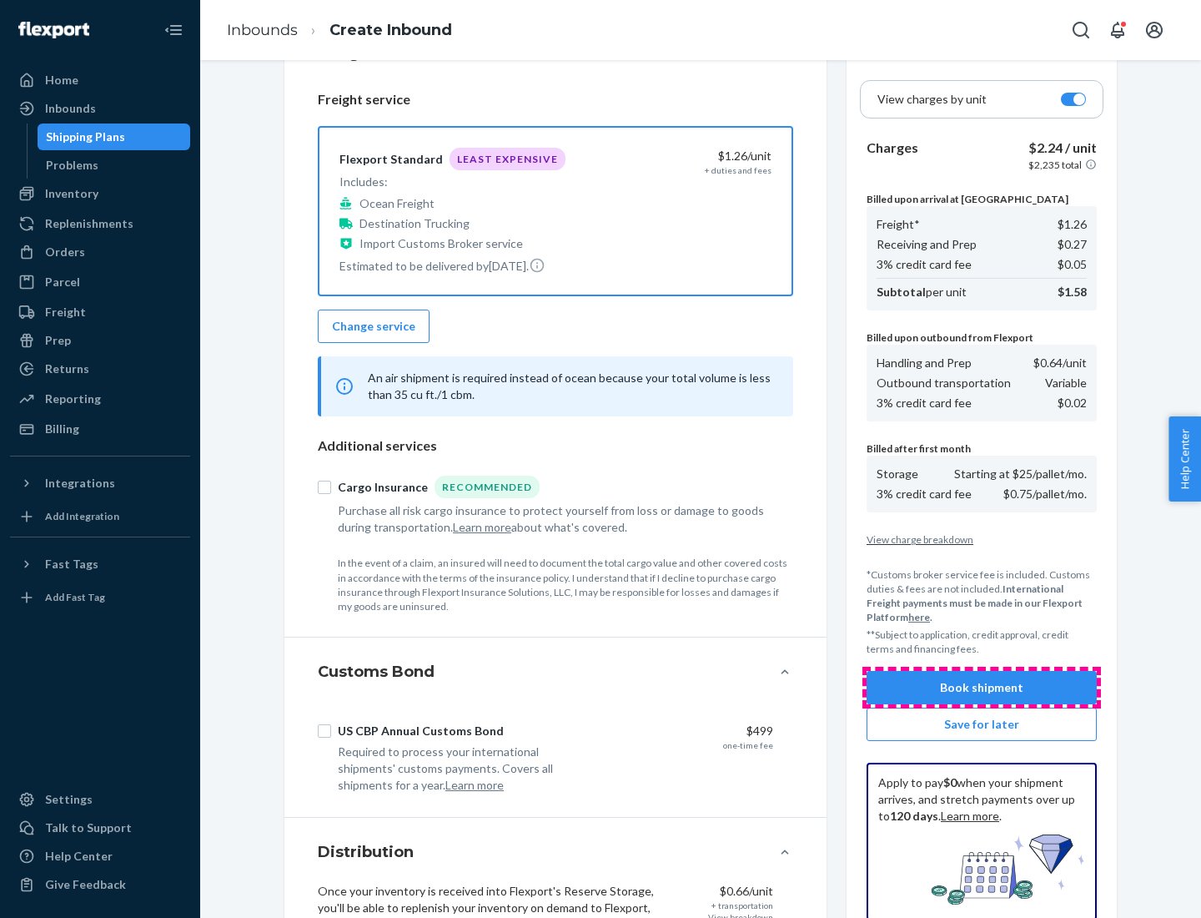
click at [982, 687] on button "Book shipment" at bounding box center [982, 687] width 230 height 33
